Goal: Task Accomplishment & Management: Manage account settings

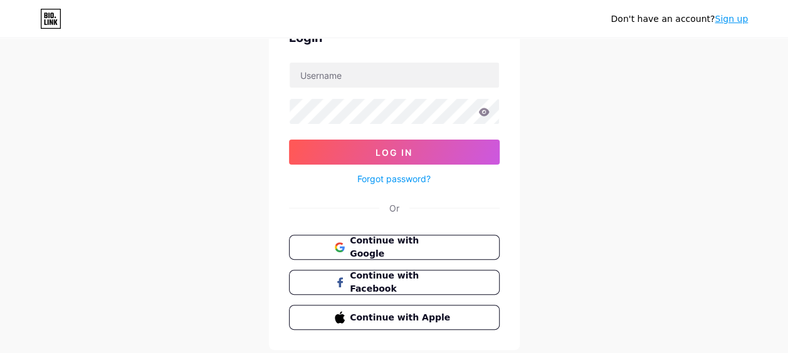
scroll to position [73, 0]
click at [364, 252] on button "Continue with Google" at bounding box center [394, 247] width 214 height 26
